Goal: Transaction & Acquisition: Purchase product/service

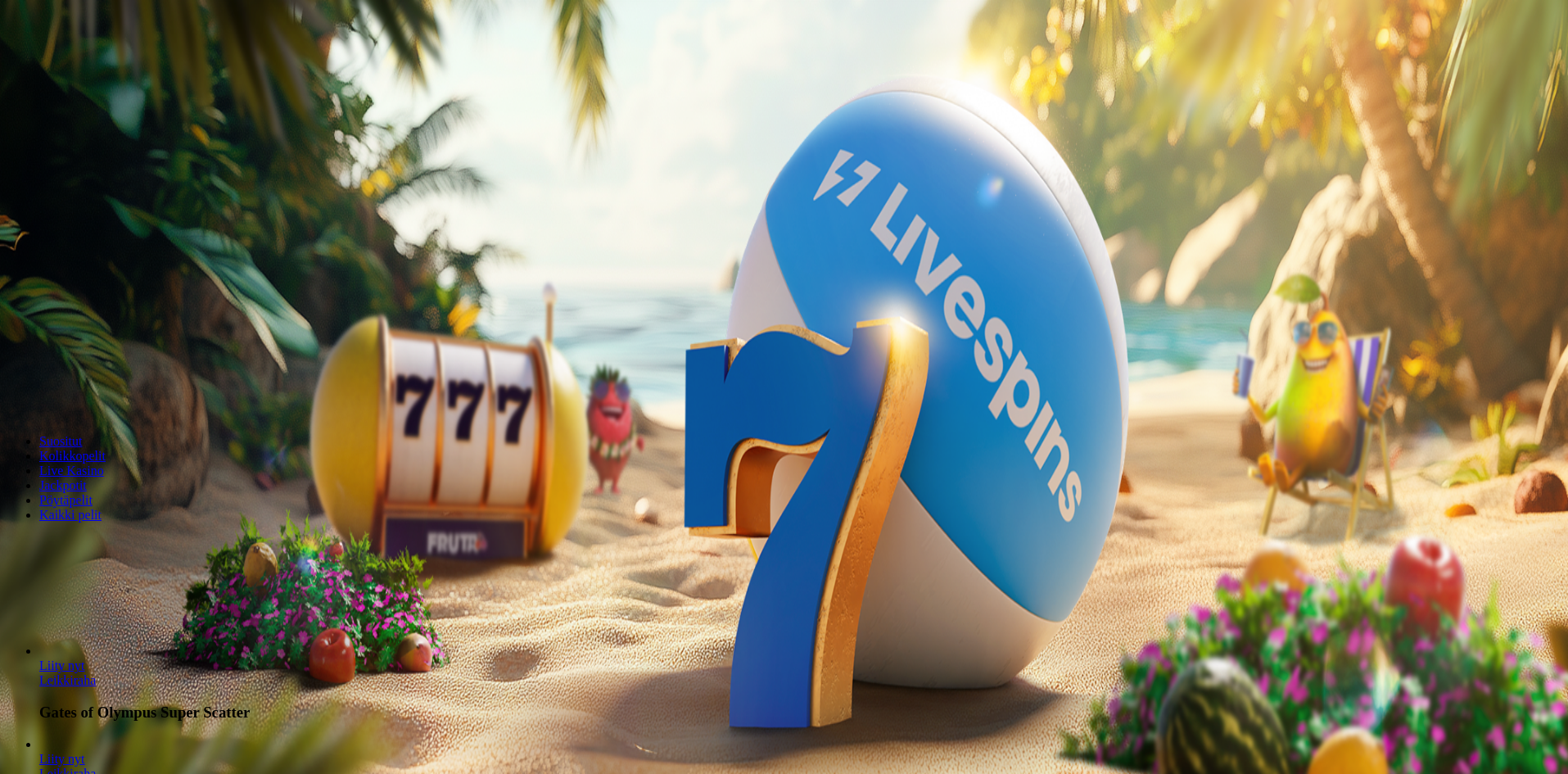
click at [94, 65] on span "Kirjaudu" at bounding box center [114, 60] width 40 height 13
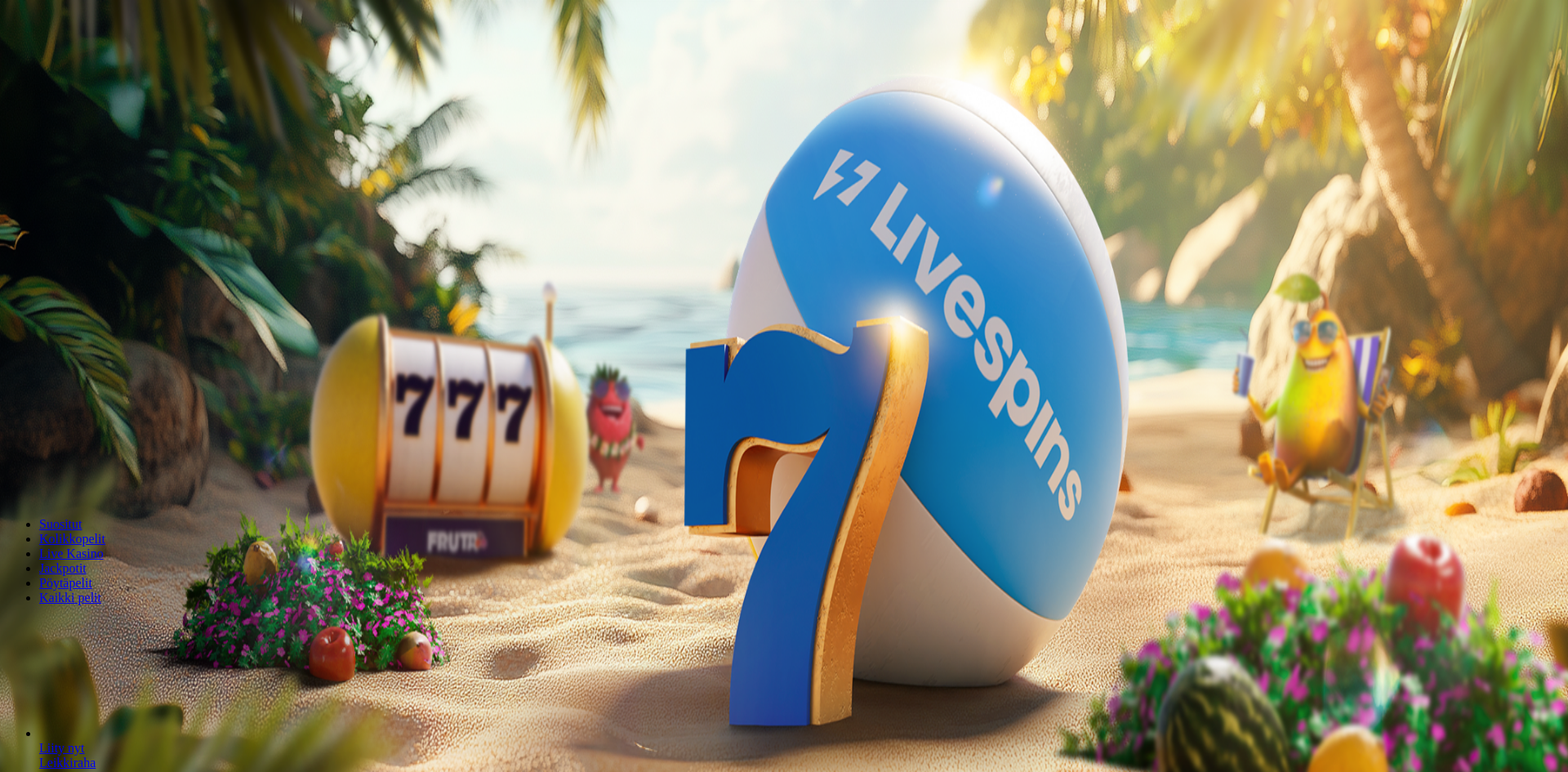
click at [633, 237] on div at bounding box center [784, 237] width 1554 height 0
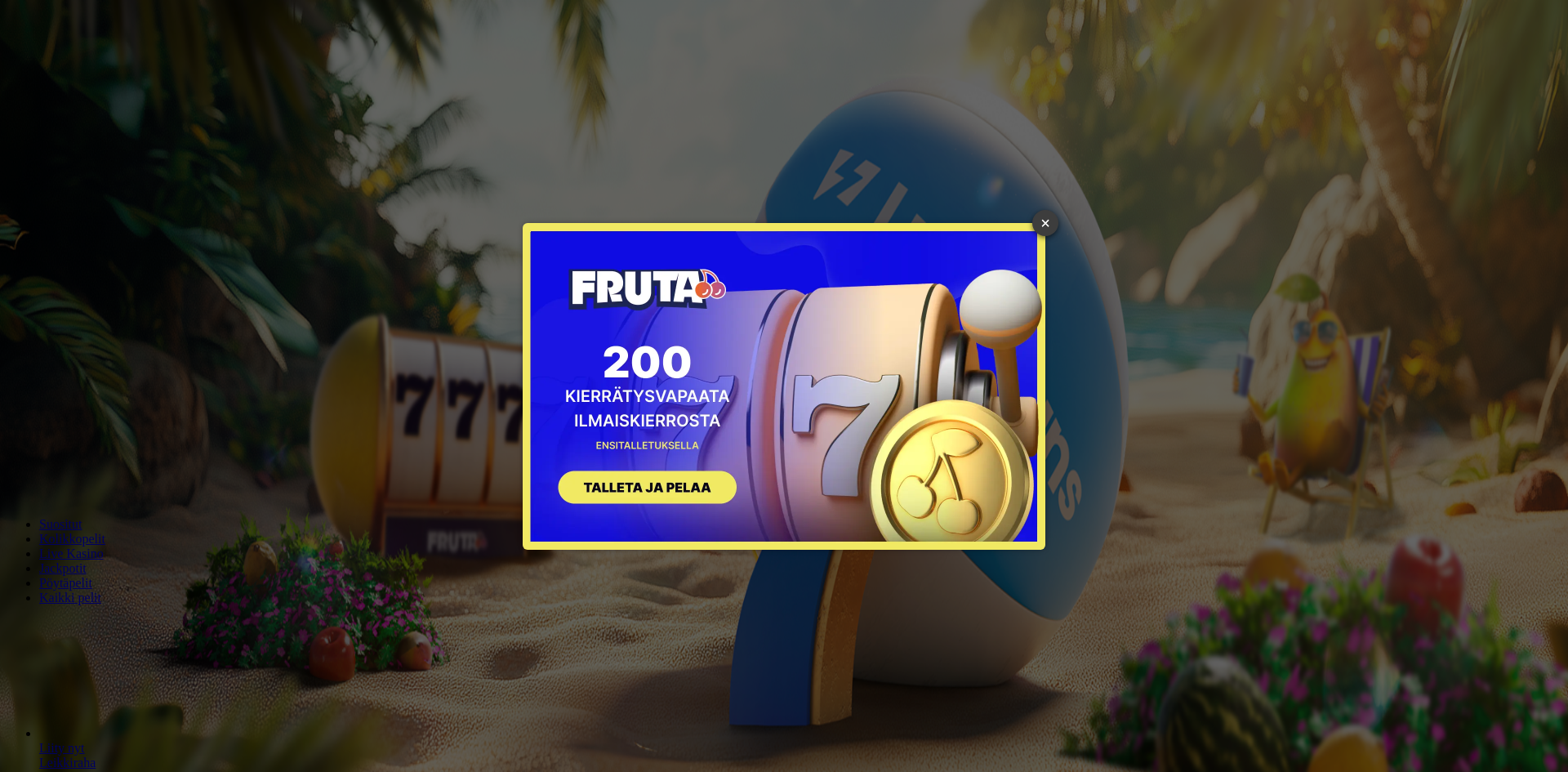
click at [1049, 221] on link "×" at bounding box center [1045, 222] width 26 height 26
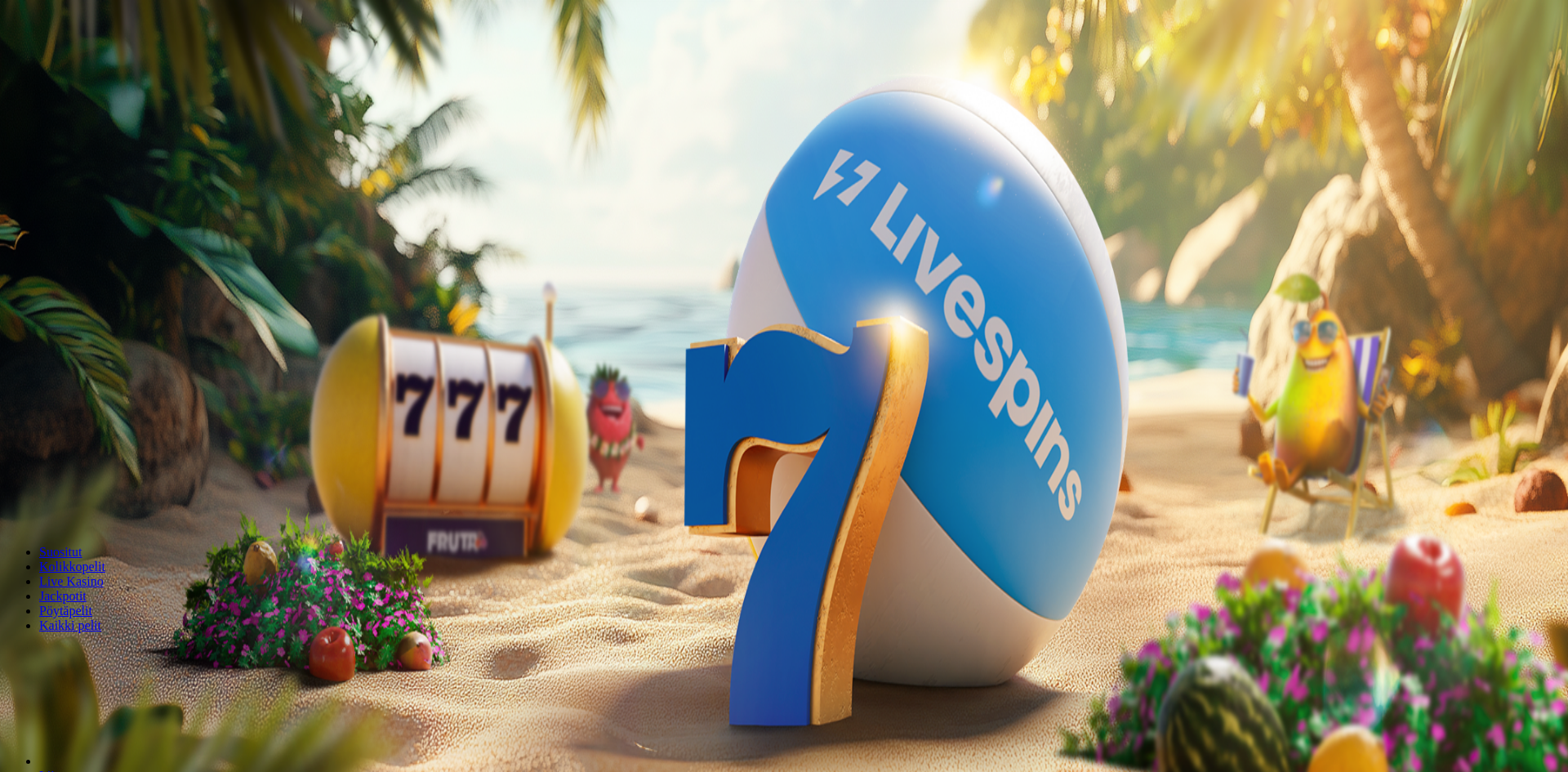
click at [621, 278] on div at bounding box center [784, 278] width 1554 height 0
click at [348, 249] on p "Sinun tarvitsee enää rekisteröidä ja tallettaa pelataksesi!" at bounding box center [784, 257] width 1554 height 15
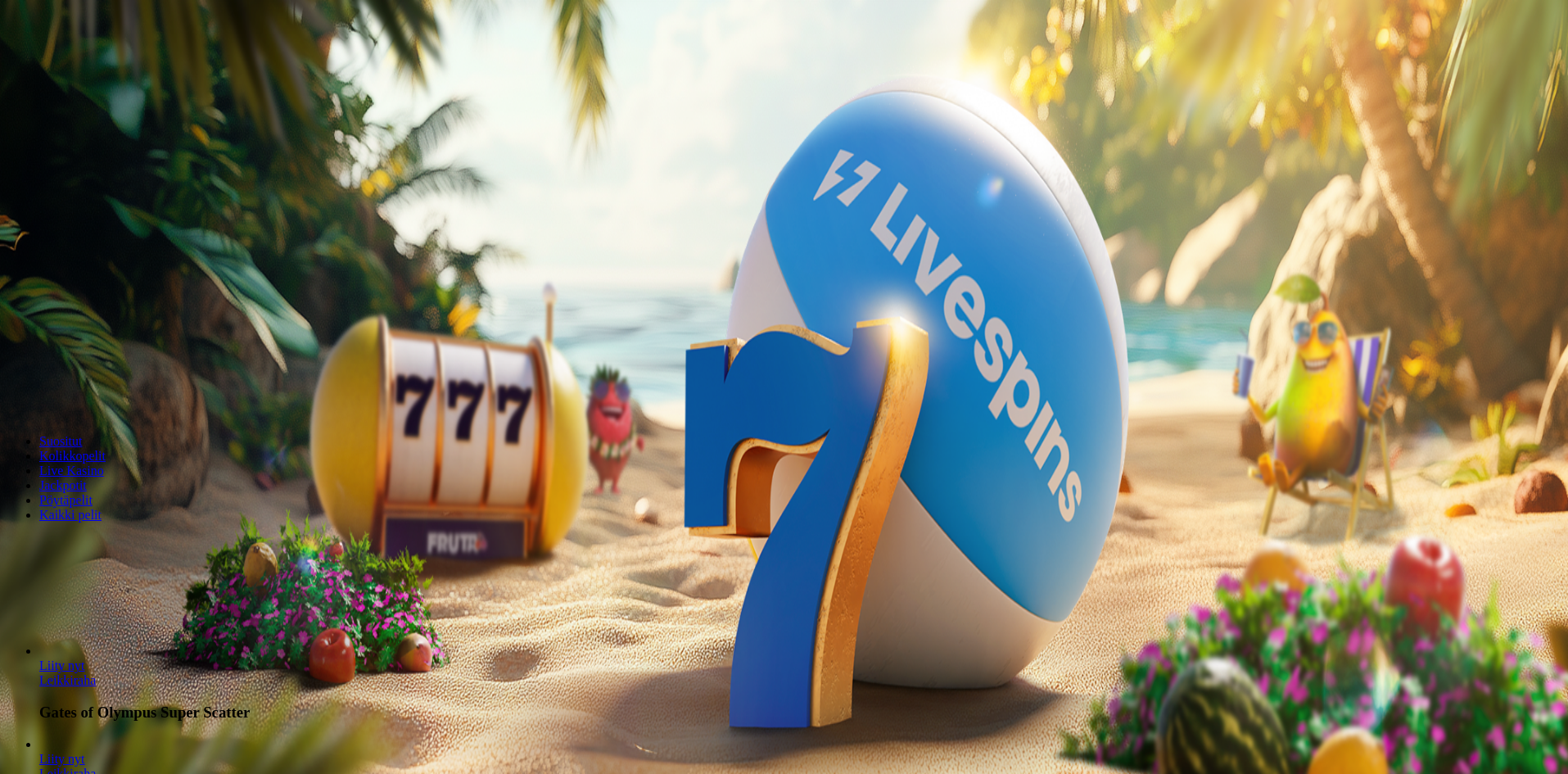
click at [50, 65] on span "Talletus" at bounding box center [31, 60] width 37 height 13
click at [641, 423] on div at bounding box center [786, 423] width 1559 height 0
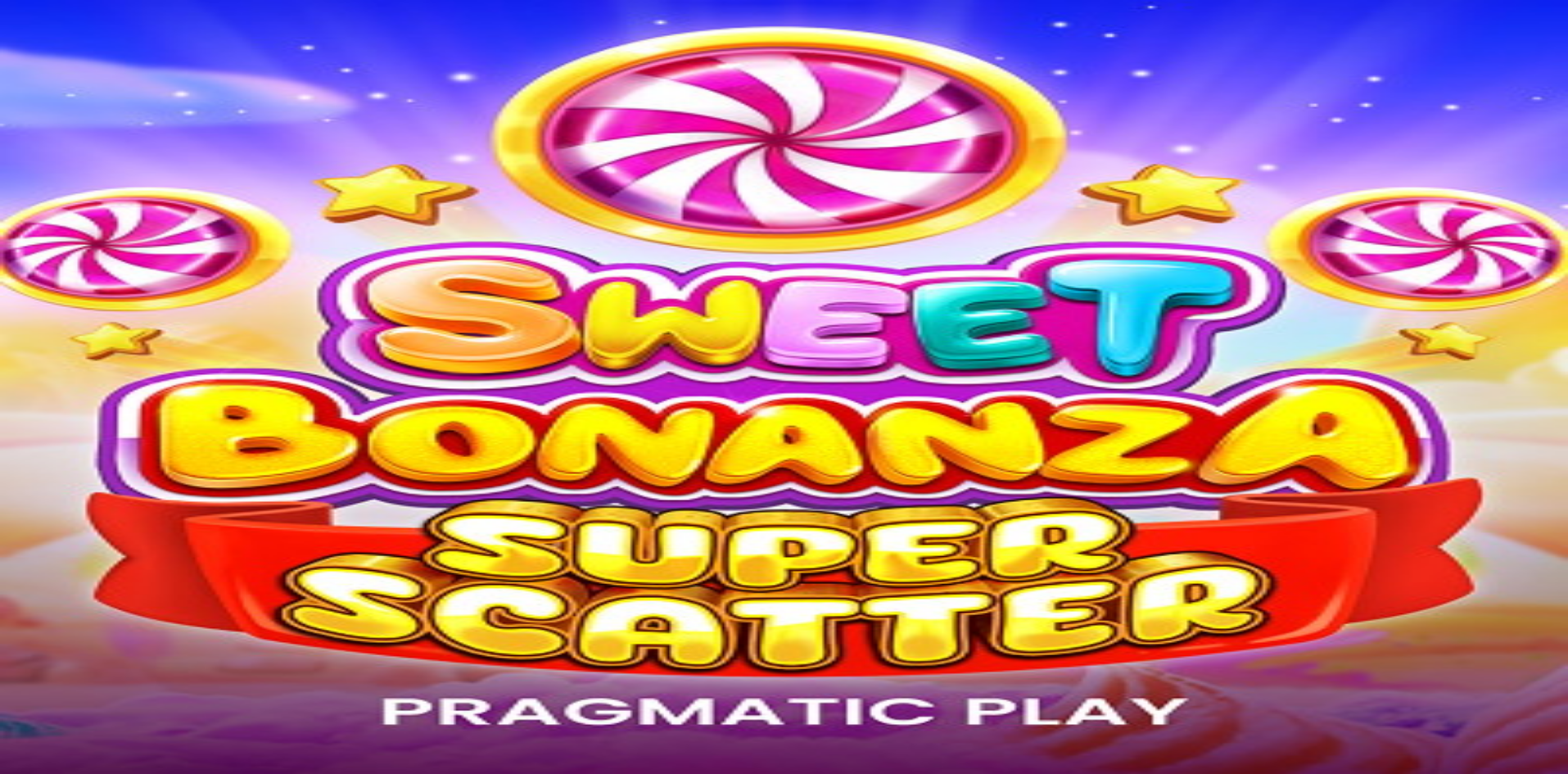
click at [95, 65] on span "Kirjaudu" at bounding box center [114, 60] width 40 height 13
click at [50, 65] on span "Talletus" at bounding box center [31, 60] width 37 height 13
click at [123, 375] on input "***" at bounding box center [65, 383] width 116 height 16
click at [594, 423] on div at bounding box center [786, 423] width 1559 height 0
click at [86, 45] on img "Primary" at bounding box center [55, 26] width 98 height 41
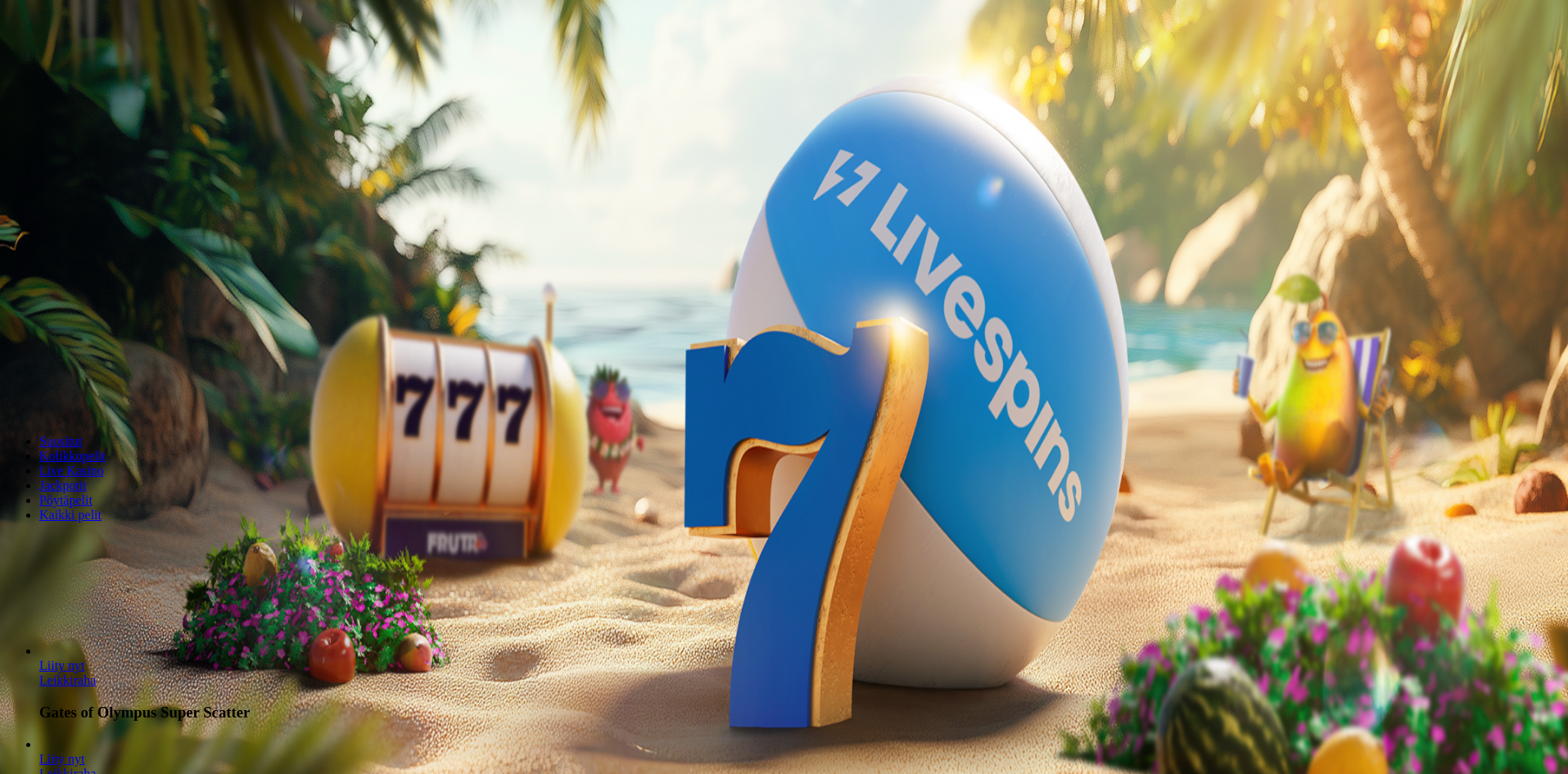
click at [95, 65] on span "Kirjaudu" at bounding box center [114, 60] width 40 height 13
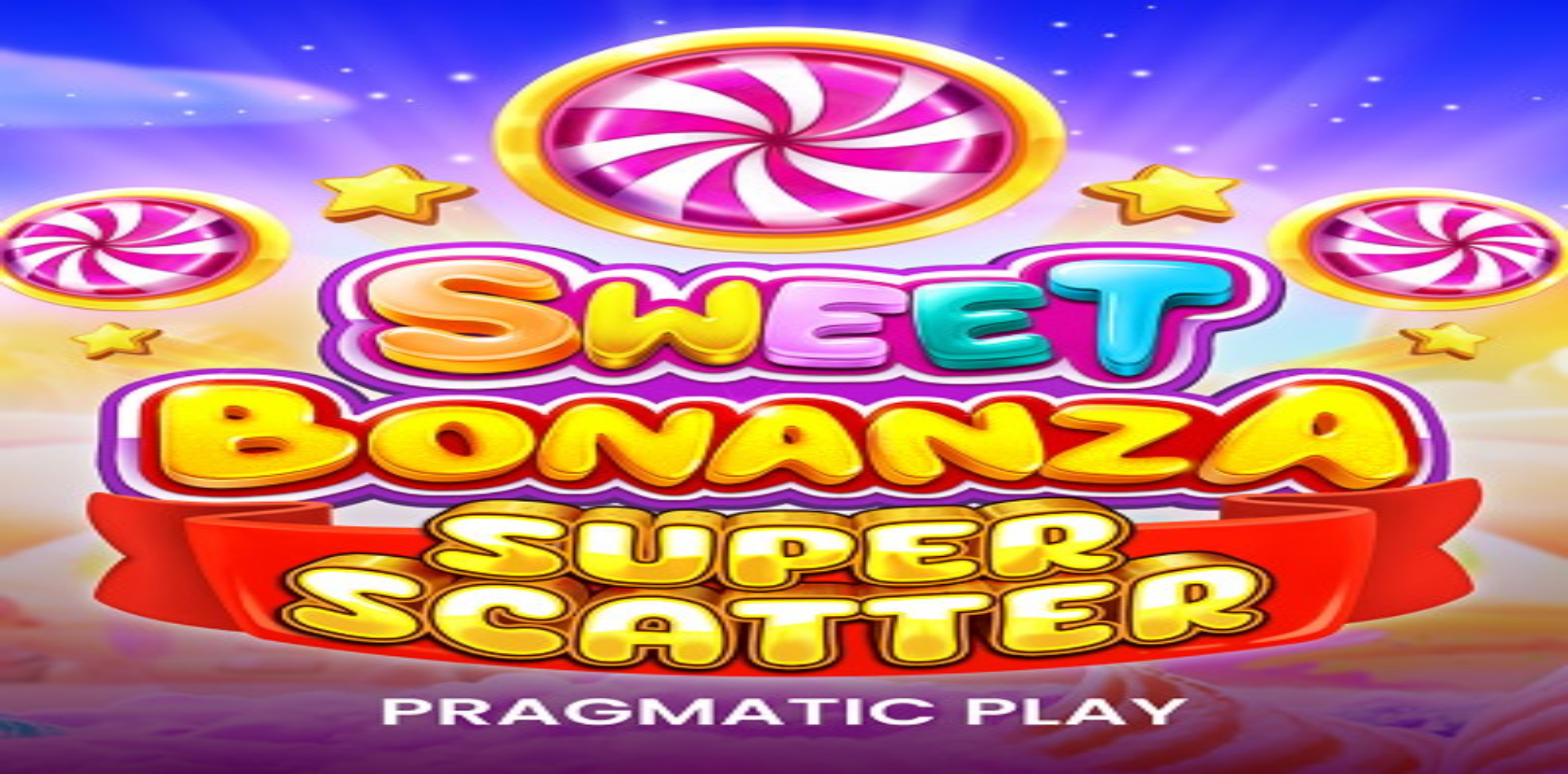
click at [105, 47] on img "Primary" at bounding box center [55, 26] width 98 height 41
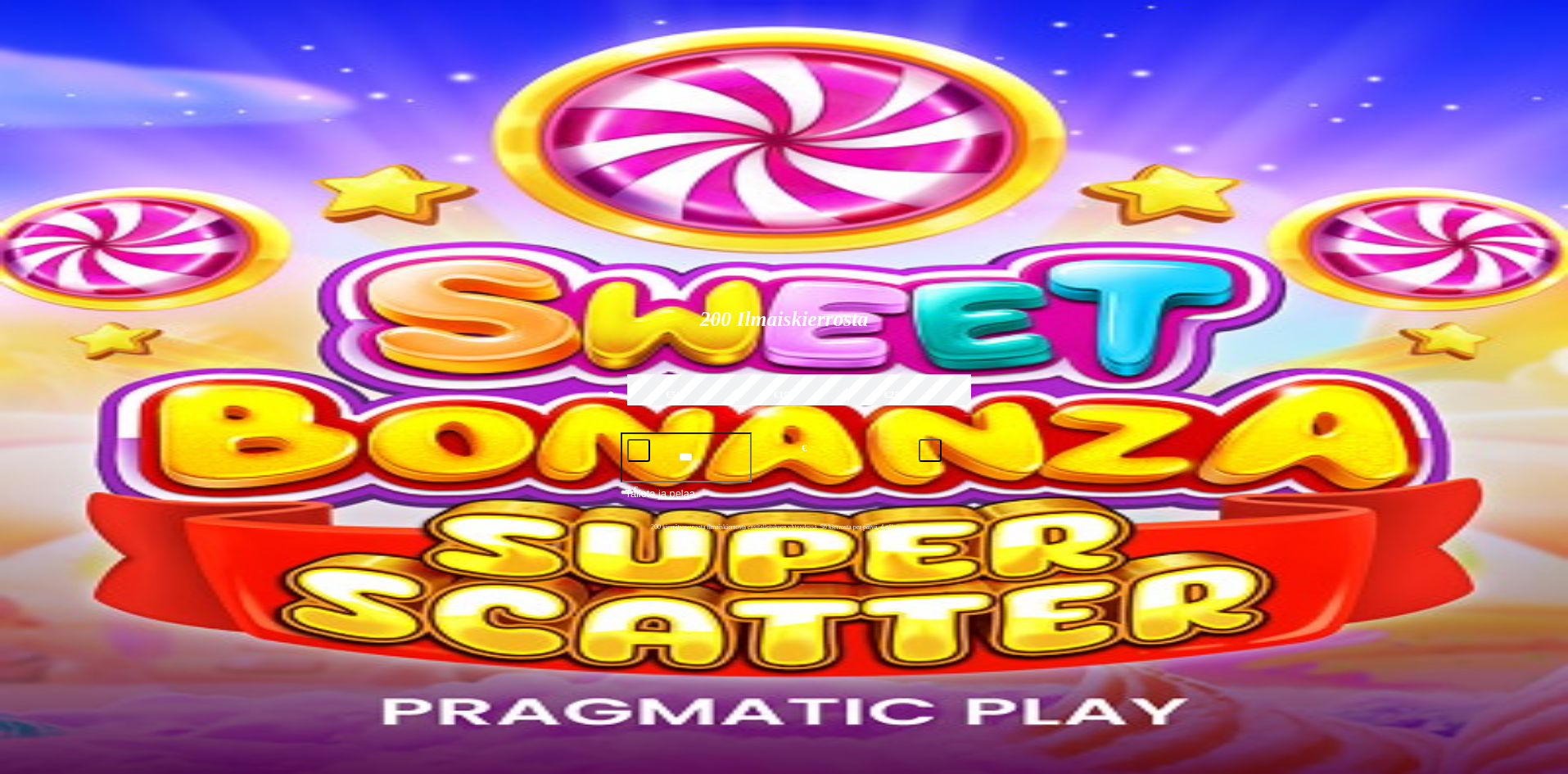
click at [105, 47] on img "Primary" at bounding box center [55, 26] width 98 height 41
click at [86, 68] on button "Talletus € 0.00" at bounding box center [46, 59] width 80 height 17
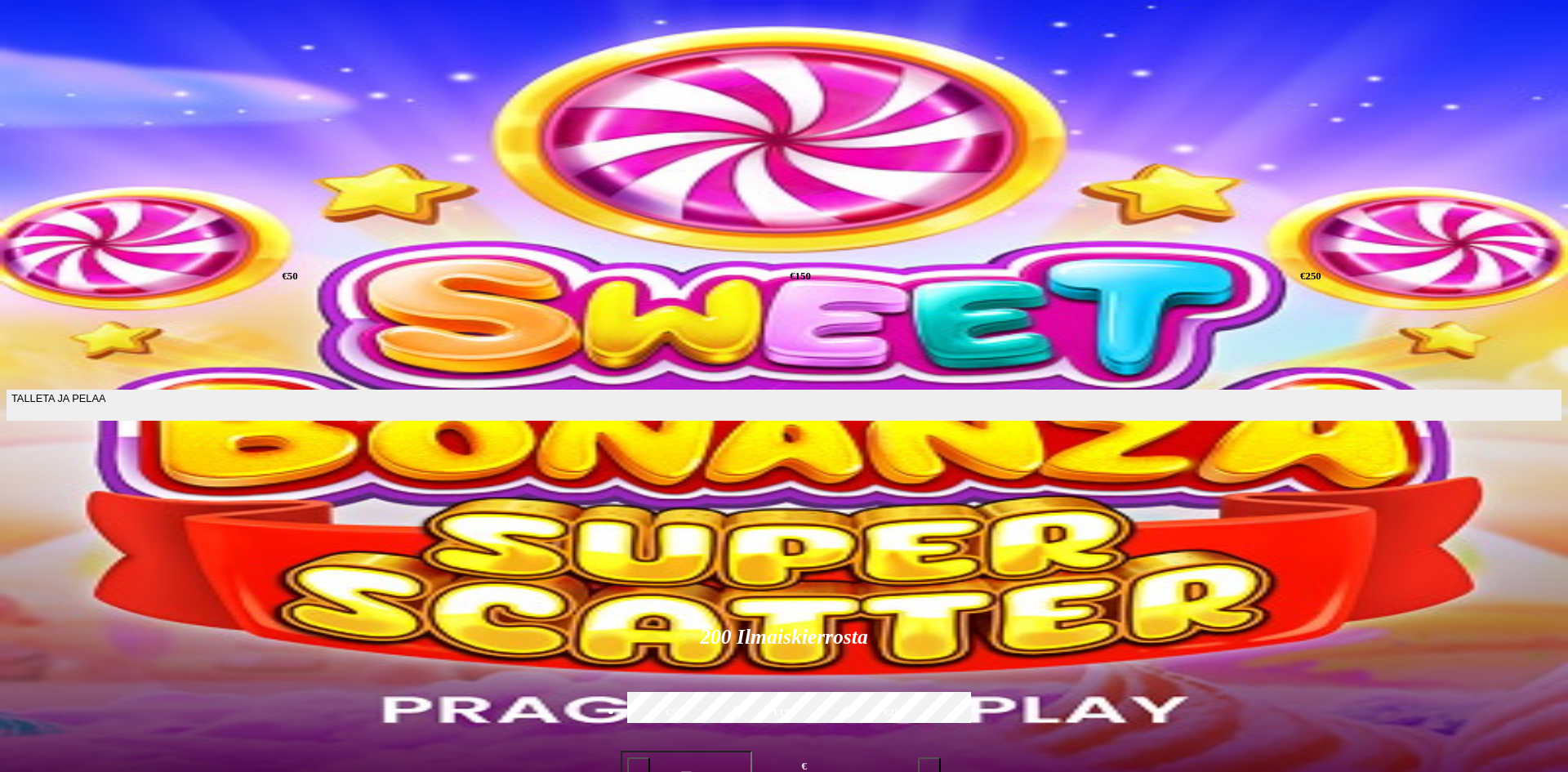
click at [779, 471] on div at bounding box center [784, 471] width 1554 height 0
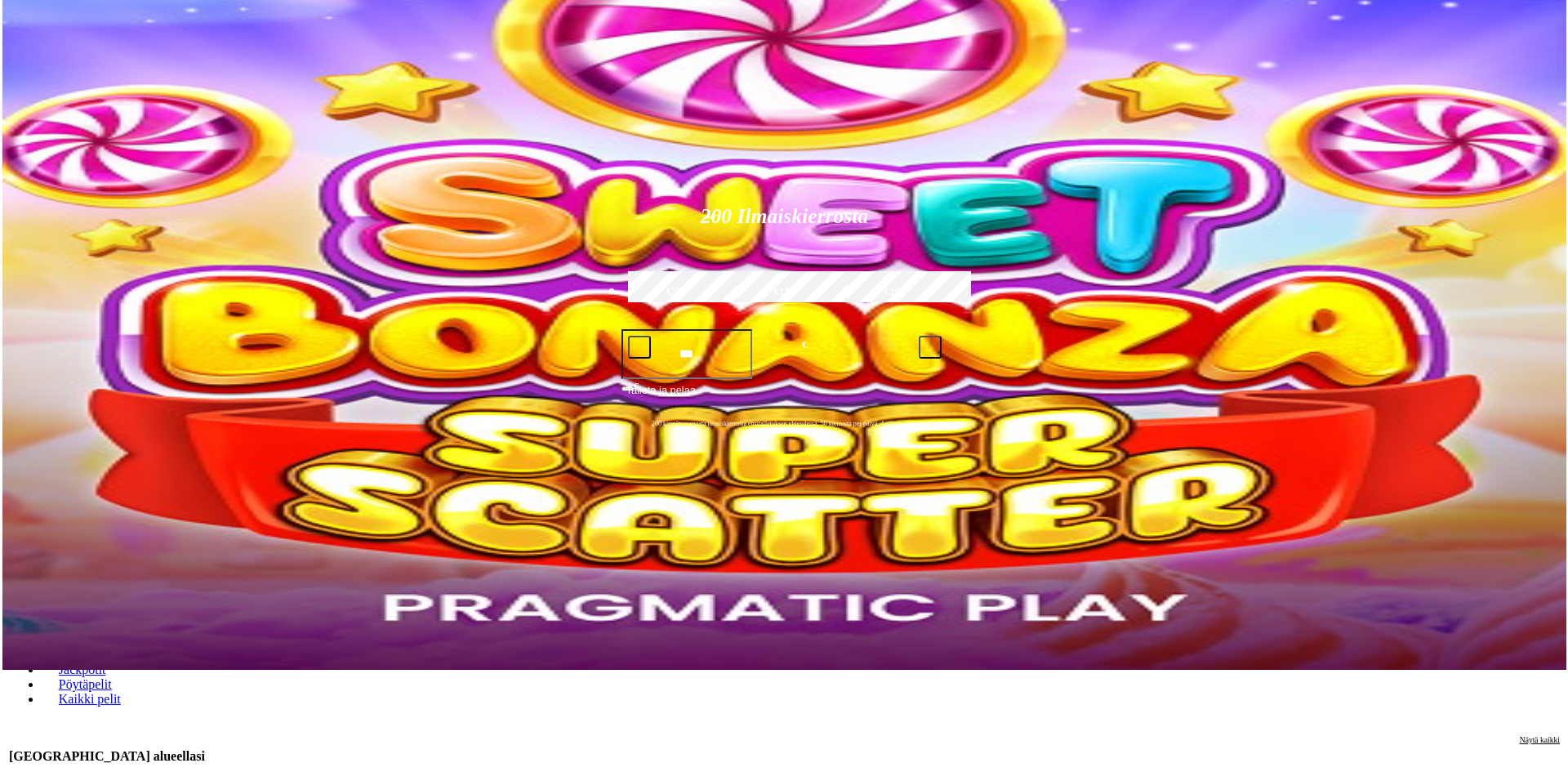
scroll to position [82, 0]
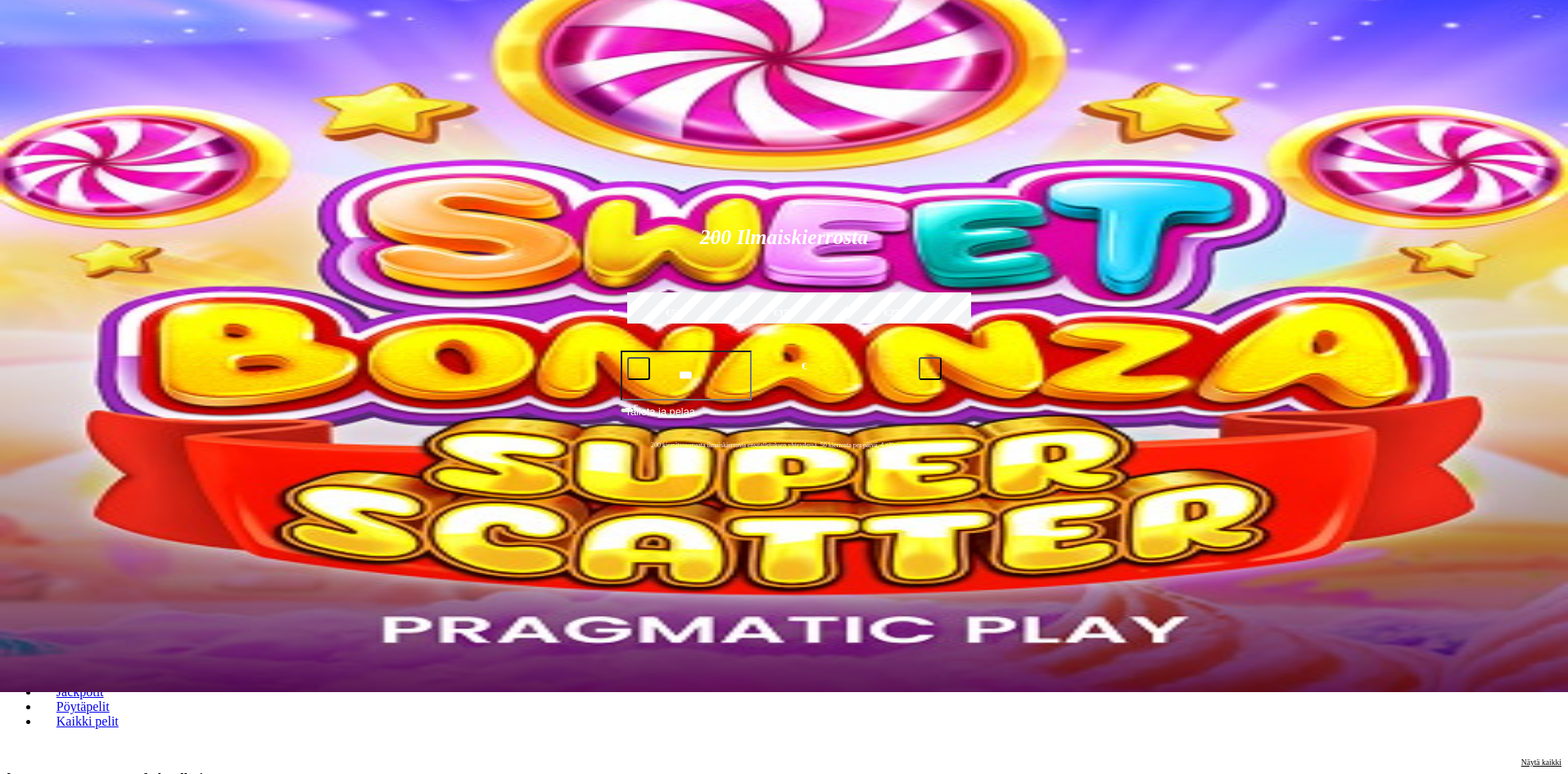
click at [1133, 669] on input "Search" at bounding box center [1075, 678] width 116 height 16
type input "*****"
click at [1096, 694] on span "Liity nyt" at bounding box center [1072, 700] width 45 height 14
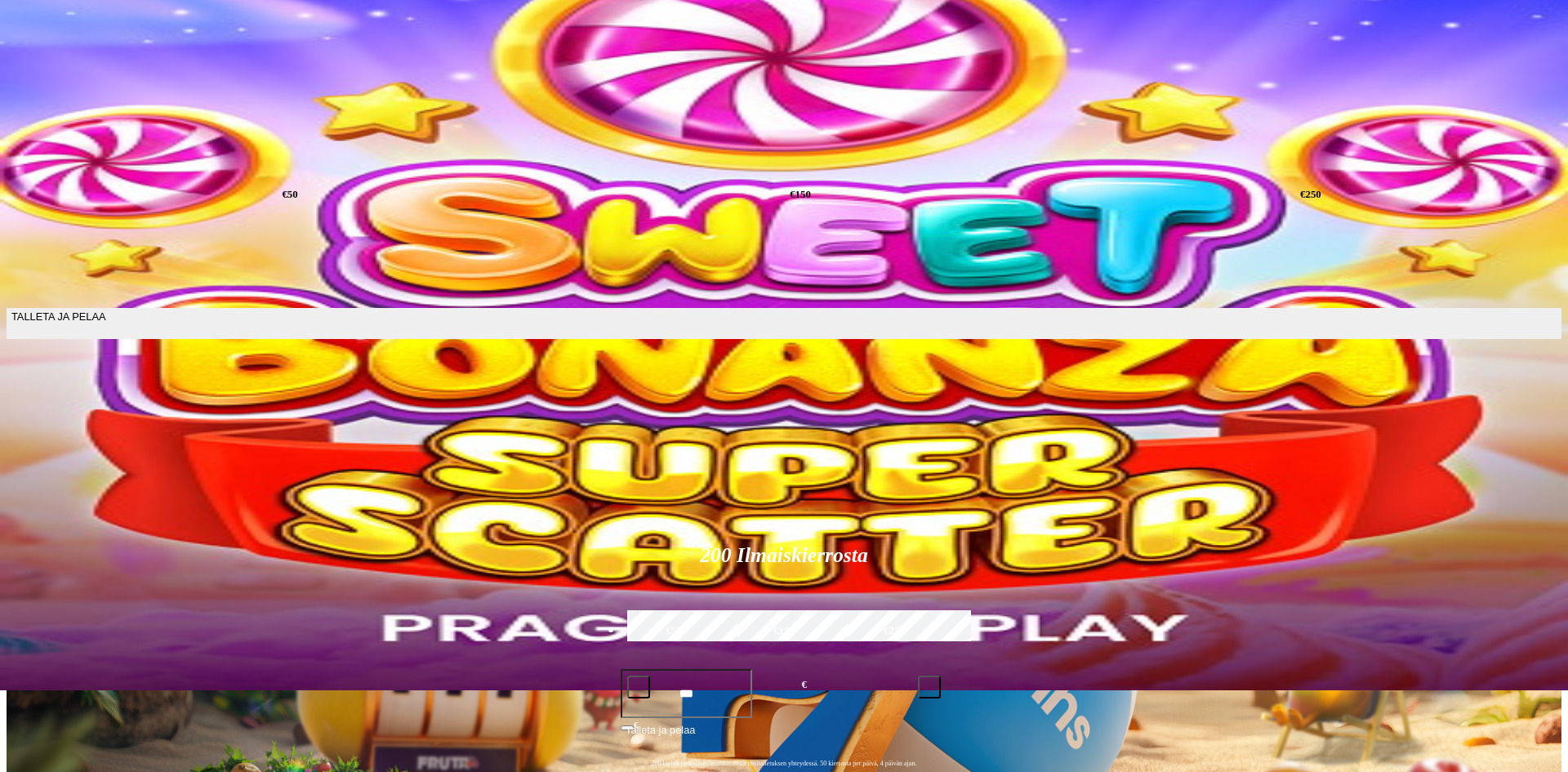
click at [120, 242] on input "***" at bounding box center [63, 269] width 113 height 53
